Goal: Ask a question: Seek information or help from site administrators or community

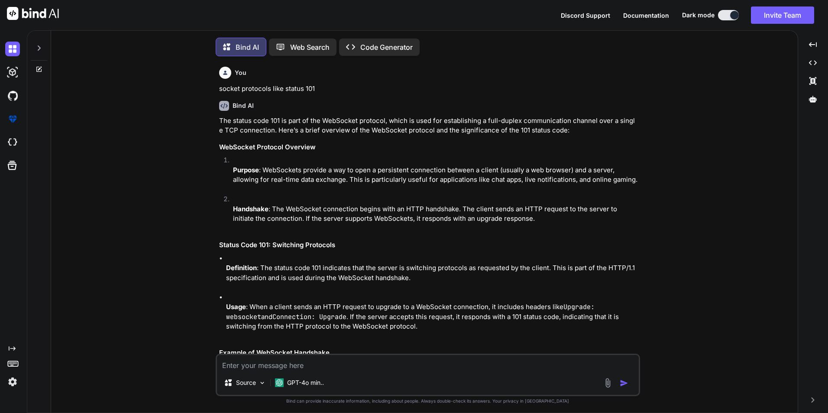
scroll to position [4, 0]
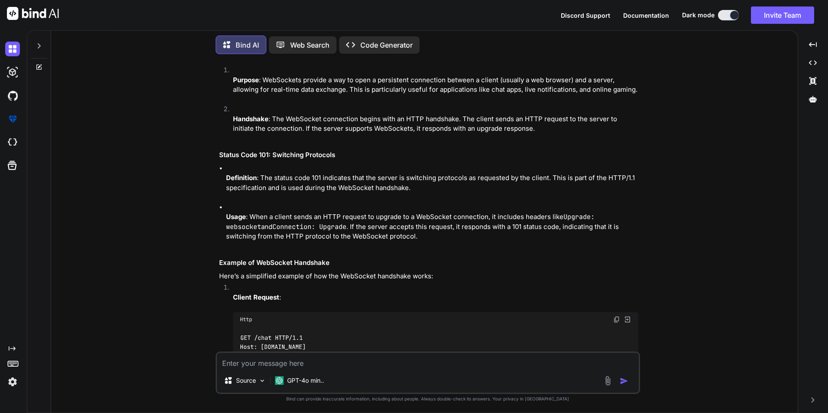
type textarea "x"
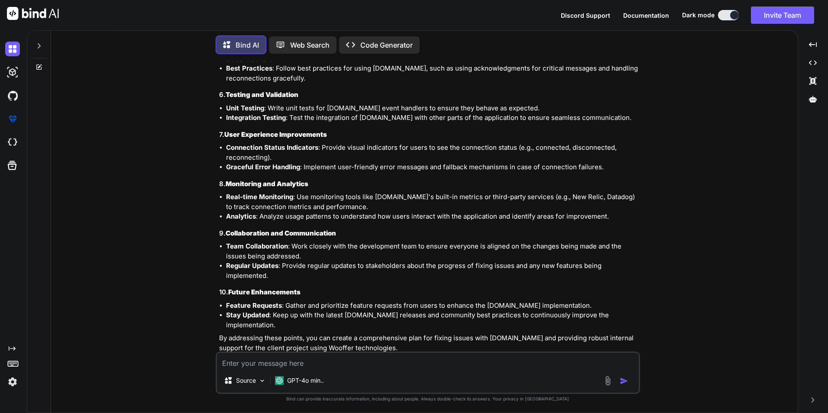
scroll to position [2143, 0]
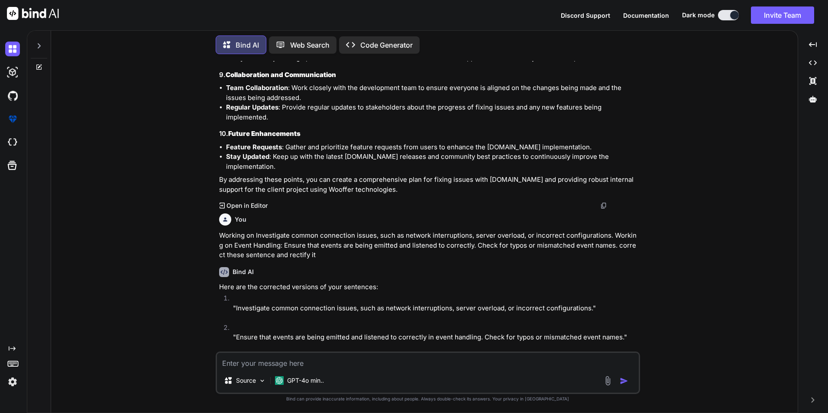
type textarea "• We are able to run the backend and frontend applications (Customer dashboard,…"
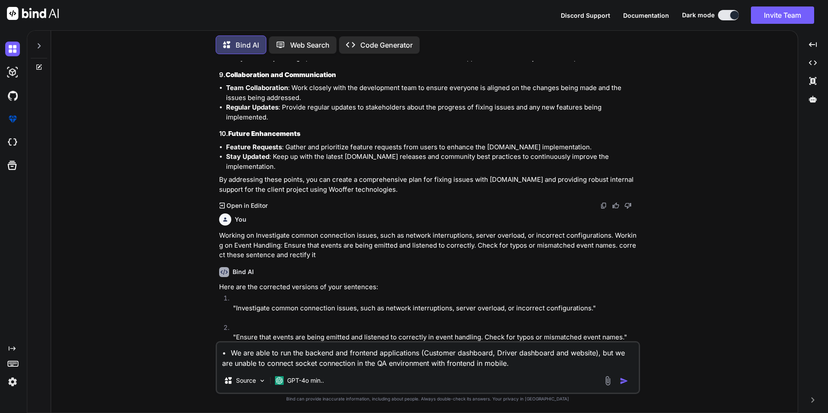
type textarea "x"
type textarea "• We are able to run the backend and frontend applications (Customer dashboard,…"
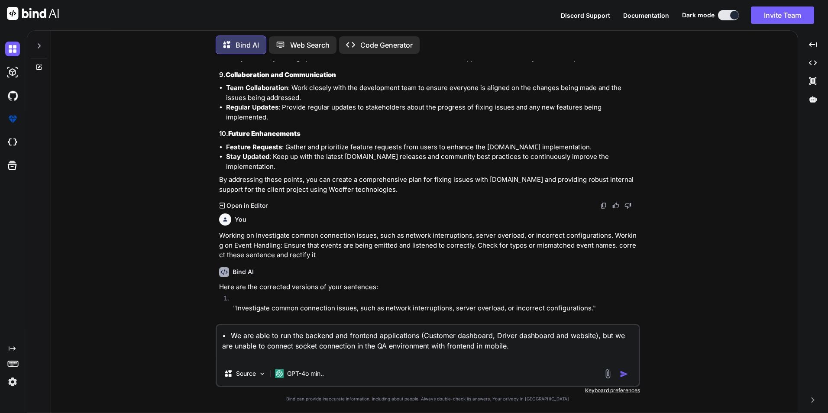
type textarea "x"
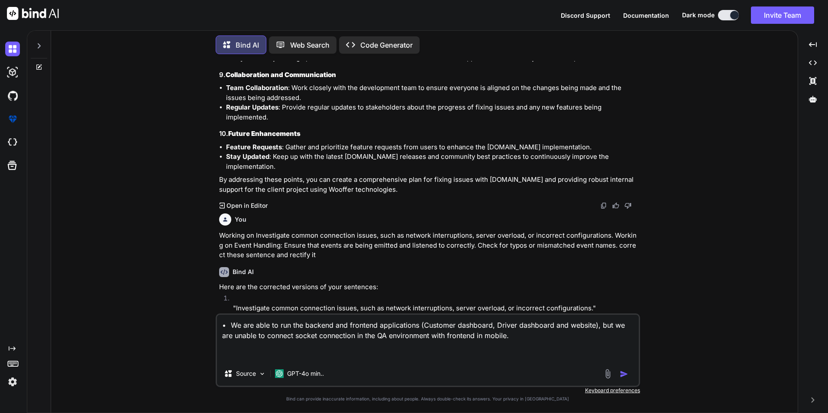
type textarea "• We are able to run the backend and frontend applications (Customer dashboard,…"
type textarea "x"
type textarea "• We are able to run the backend and frontend applications (Customer dashboard,…"
type textarea "x"
type textarea "• We are able to run the backend and frontend applications (Customer dashboard,…"
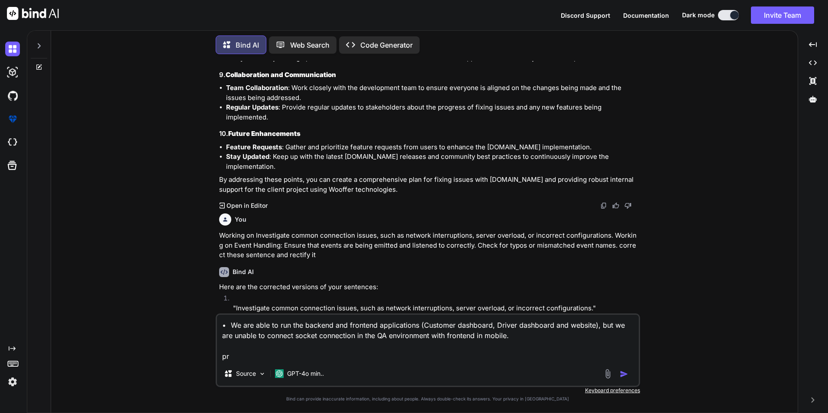
type textarea "x"
type textarea "• We are able to run the backend and frontend applications (Customer dashboard,…"
type textarea "x"
type textarea "• We are able to run the backend and frontend applications (Customer dashboard,…"
type textarea "x"
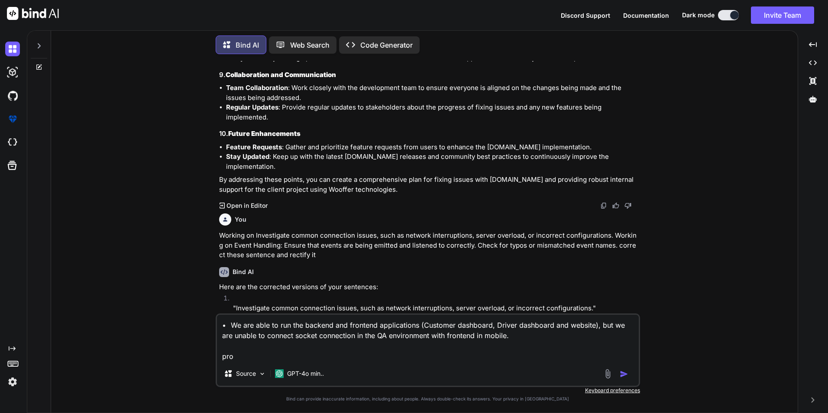
type textarea "• We are able to run the backend and frontend applications (Customer dashboard,…"
type textarea "x"
type textarea "• We are able to run the backend and frontend applications (Customer dashboard,…"
type textarea "x"
type textarea "• We are able to run the backend and frontend applications (Customer dashboard,…"
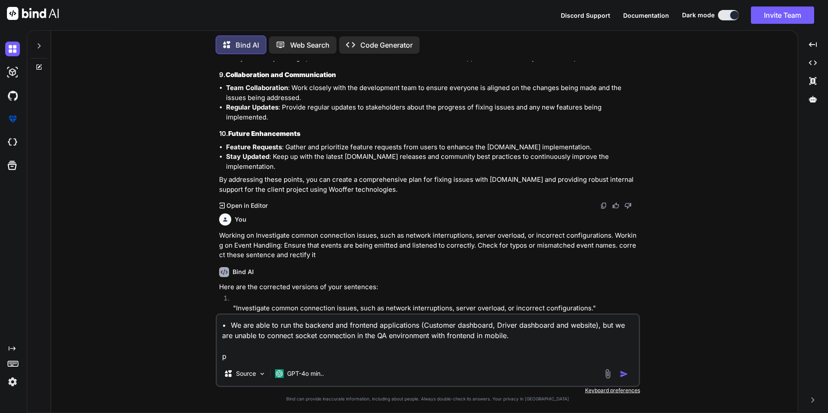
type textarea "x"
paste textarea "• Lorem – Ips dolor sit ametco ad elitsed doeius temporinci ut lab ET doloremag…"
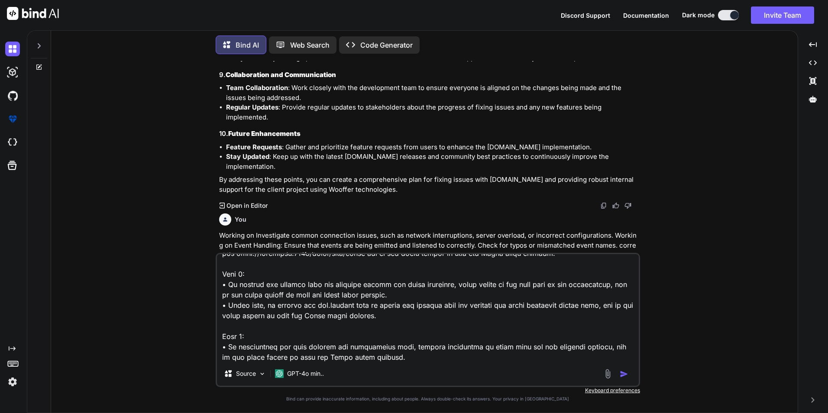
click at [396, 354] on textarea at bounding box center [428, 307] width 422 height 107
click at [438, 361] on textarea at bounding box center [428, 307] width 422 height 107
paste textarea "• We are able to run the backend and frontend applications (Customer dashboard,…"
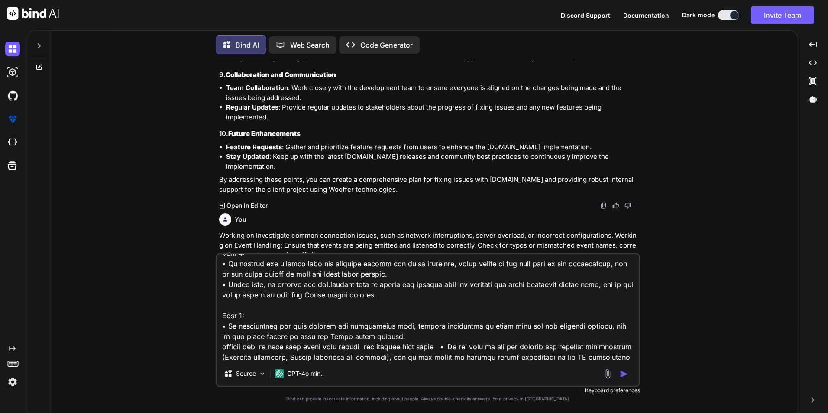
type textarea "• Lo ips dolo si ame con adipisc eli seddoeiu temporincidi (Utlabore etdolorem,…"
click at [623, 373] on img "button" at bounding box center [624, 374] width 9 height 9
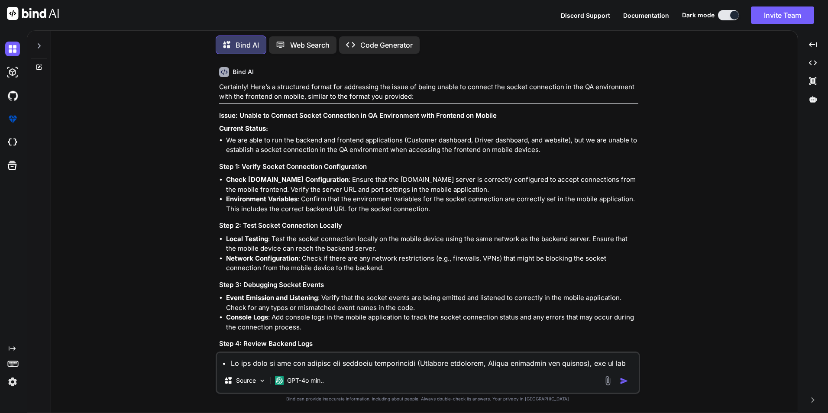
scroll to position [2578, 0]
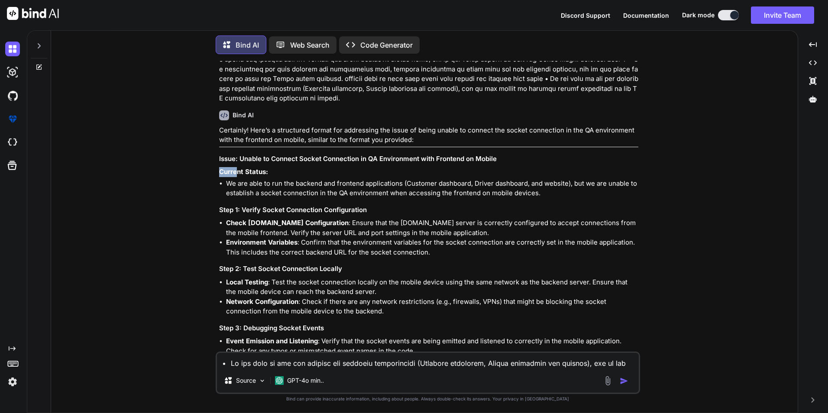
drag, startPoint x: 219, startPoint y: 142, endPoint x: 238, endPoint y: 148, distance: 19.6
click at [238, 167] on p "Current Status:" at bounding box center [428, 172] width 419 height 10
click at [375, 167] on p "Current Status:" at bounding box center [428, 172] width 419 height 10
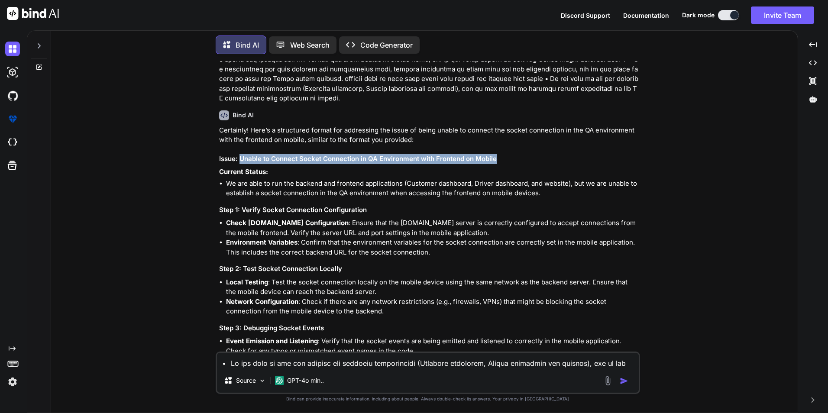
drag, startPoint x: 499, startPoint y: 130, endPoint x: 240, endPoint y: 130, distance: 258.5
click at [240, 154] on h3 "Issue: Unable to Connect Socket Connection in QA Environment with Frontend on M…" at bounding box center [428, 159] width 419 height 10
copy h3 "Unable to Connect Socket Connection in QA Environment with Frontend on Mobile"
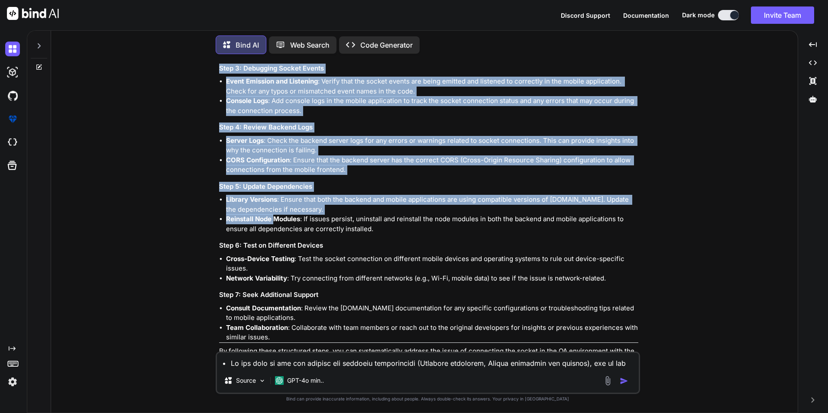
scroll to position [2838, 0]
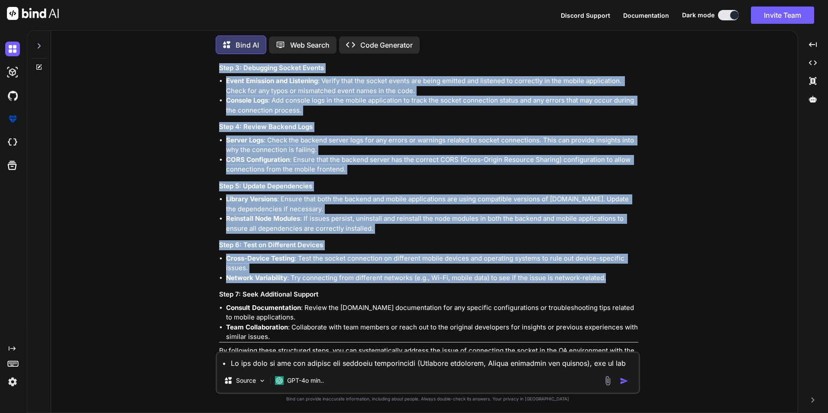
drag, startPoint x: 220, startPoint y: 142, endPoint x: 605, endPoint y: 250, distance: 400.7
click at [605, 250] on div "Certainly! Here’s a structured format for addressing the issue of being unable …" at bounding box center [428, 115] width 419 height 500
copy div "Current Status: We are able to run the backend and frontend applications (Custo…"
click at [724, 181] on div "You socket protocols like status 101 Bind AI The status code 101 is part of the…" at bounding box center [428, 237] width 740 height 352
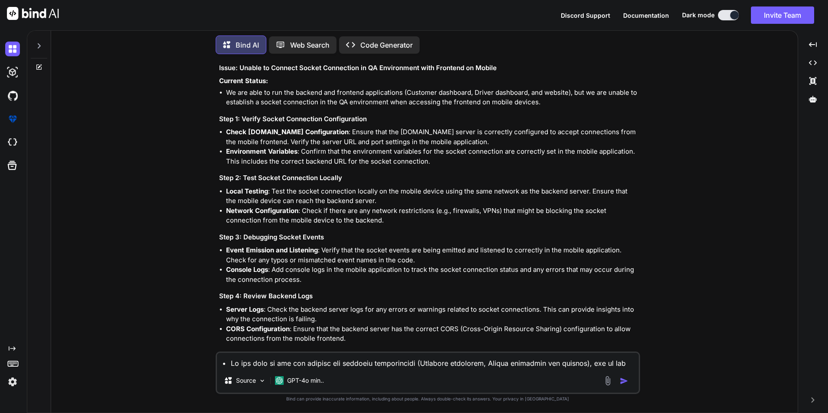
scroll to position [2622, 0]
